Goal: Find contact information: Find contact information

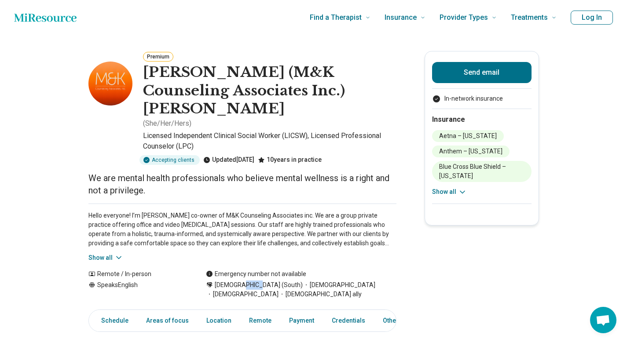
drag, startPoint x: 238, startPoint y: 267, endPoint x: 251, endPoint y: 266, distance: 13.3
click at [251, 281] on div "[DEMOGRAPHIC_DATA] (South) [DEMOGRAPHIC_DATA] [DEMOGRAPHIC_DATA] [DEMOGRAPHIC_D…" at bounding box center [301, 290] width 190 height 18
click at [272, 281] on div "[DEMOGRAPHIC_DATA] (South) [DEMOGRAPHIC_DATA] [DEMOGRAPHIC_DATA] [DEMOGRAPHIC_D…" at bounding box center [301, 290] width 190 height 18
click at [591, 20] on button "Log In" at bounding box center [591, 18] width 42 height 14
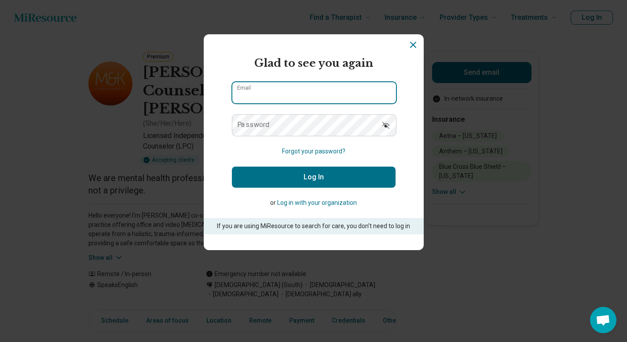
click at [331, 96] on input "Email" at bounding box center [314, 92] width 164 height 21
type input "**********"
click at [413, 45] on icon "Dismiss" at bounding box center [412, 44] width 5 height 5
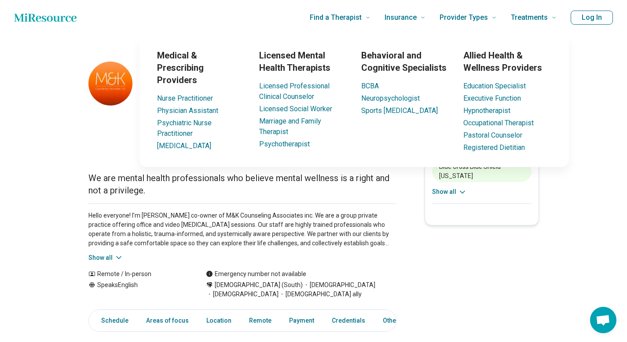
drag, startPoint x: 575, startPoint y: 276, endPoint x: 575, endPoint y: 263, distance: 12.8
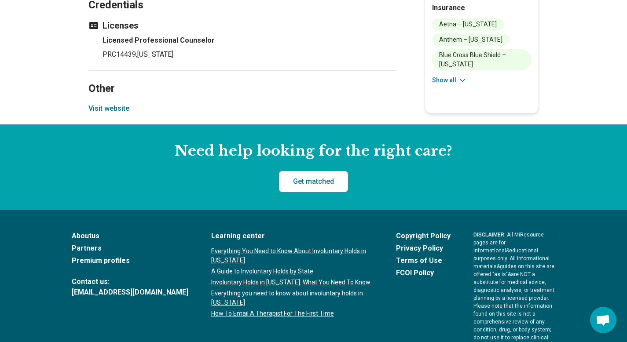
scroll to position [926, 0]
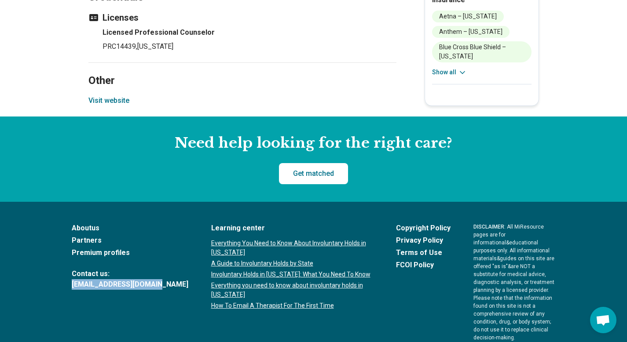
drag, startPoint x: 159, startPoint y: 250, endPoint x: 68, endPoint y: 247, distance: 90.6
click at [68, 247] on footer "About us Partners Premium profiles Contact us: [EMAIL_ADDRESS][DOMAIN_NAME] Lea…" at bounding box center [313, 304] width 627 height 205
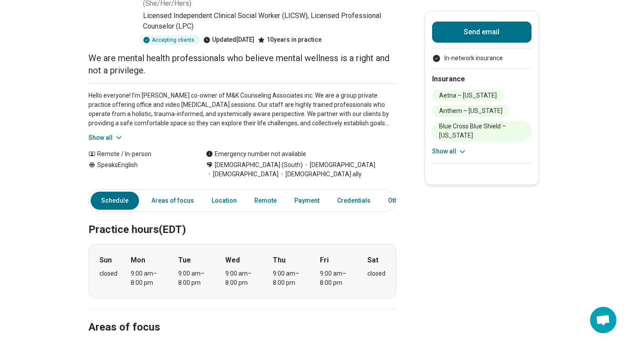
scroll to position [122, 0]
